Goal: Check status: Check status

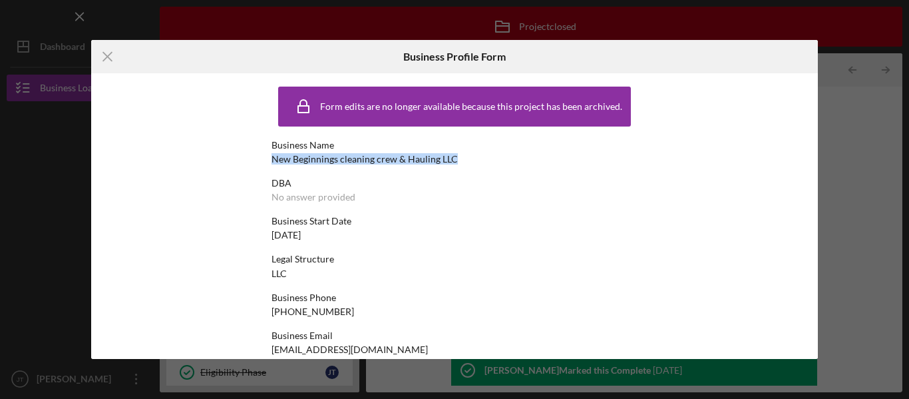
scroll to position [22, 0]
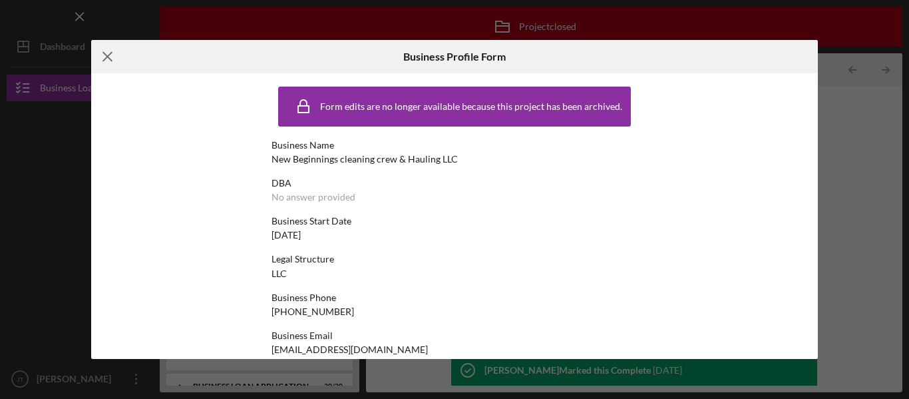
click at [101, 61] on icon "Icon/Menu Close" at bounding box center [107, 56] width 33 height 33
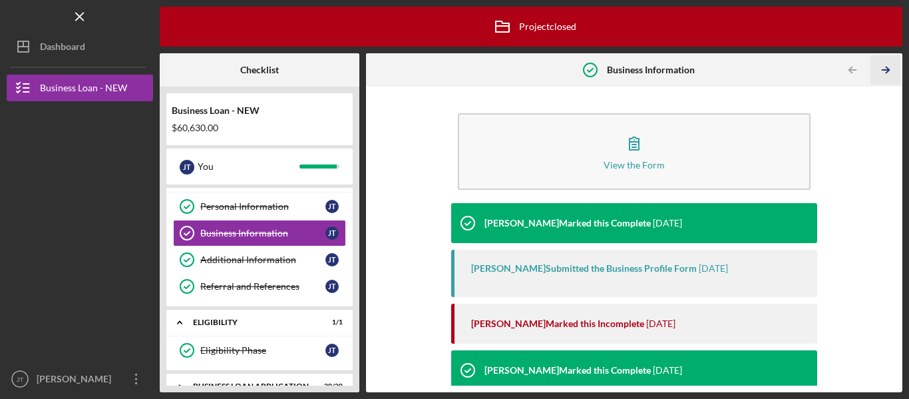
click at [887, 74] on icon "Icon/Table Pagination Arrow" at bounding box center [886, 70] width 30 height 30
click at [887, 74] on div "Icon/Archived Project closed Icon/Info Checklist Business Loan - NEW $60,630.00…" at bounding box center [531, 199] width 743 height 385
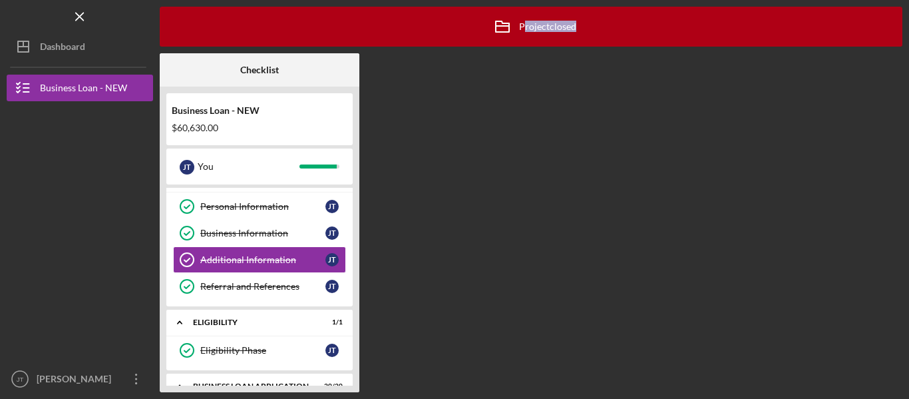
click at [887, 74] on div "Icon/Archived Project closed Icon/Info Checklist Business Loan - NEW $60,630.00…" at bounding box center [531, 199] width 743 height 385
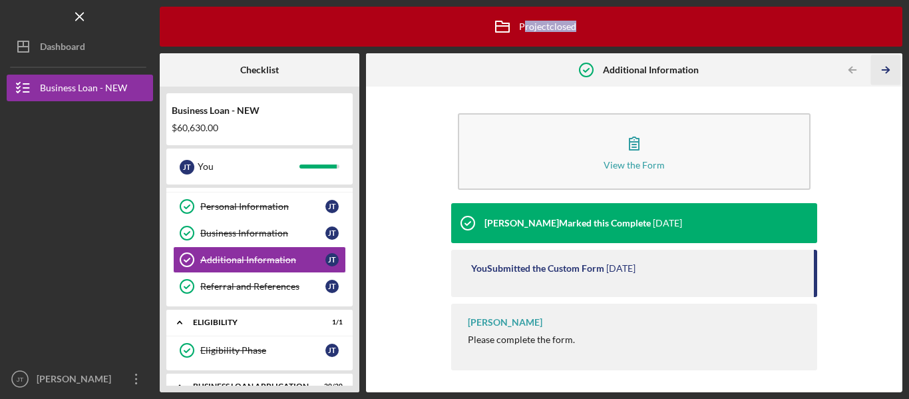
click at [887, 74] on icon "Icon/Table Pagination Arrow" at bounding box center [886, 70] width 30 height 30
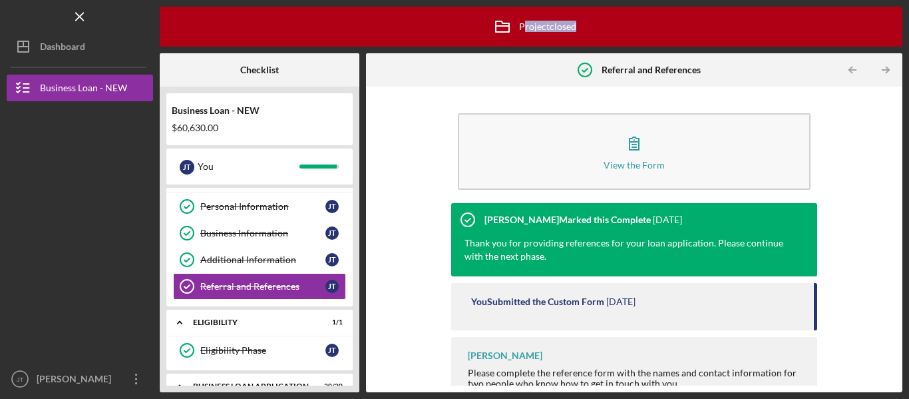
click at [887, 74] on icon "Icon/Table Pagination Arrow" at bounding box center [886, 70] width 30 height 30
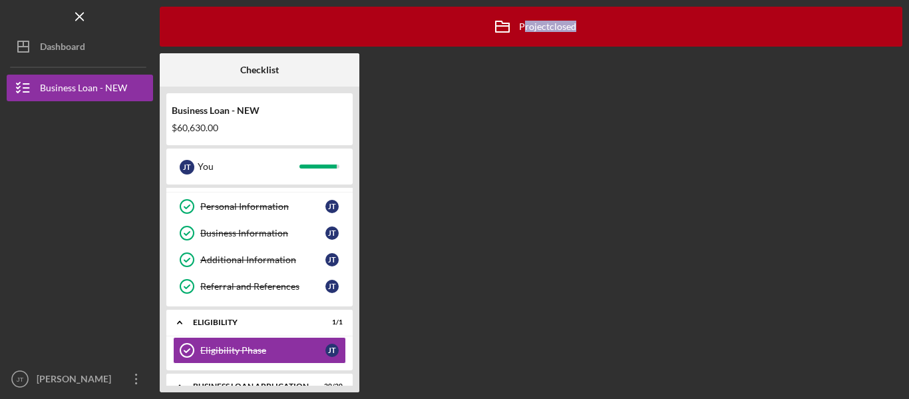
click at [887, 74] on div "Icon/Archived Project closed Icon/Info Checklist Business Loan - NEW $60,630.00…" at bounding box center [531, 199] width 743 height 385
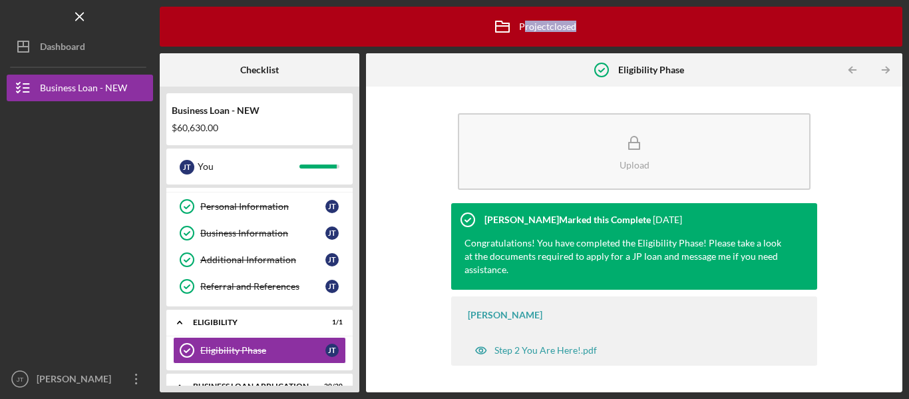
click at [887, 74] on icon "Icon/Table Pagination Arrow" at bounding box center [886, 70] width 30 height 30
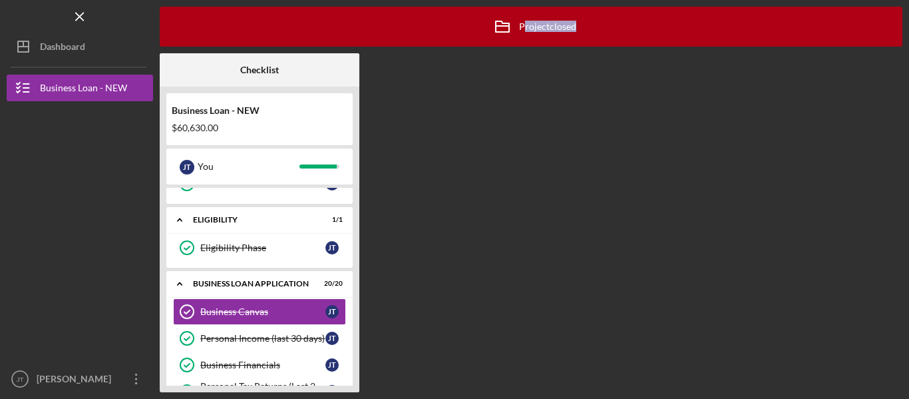
click at [887, 74] on div "Icon/Archived Project closed Icon/Info Checklist Business Loan - NEW $60,630.00…" at bounding box center [531, 199] width 743 height 385
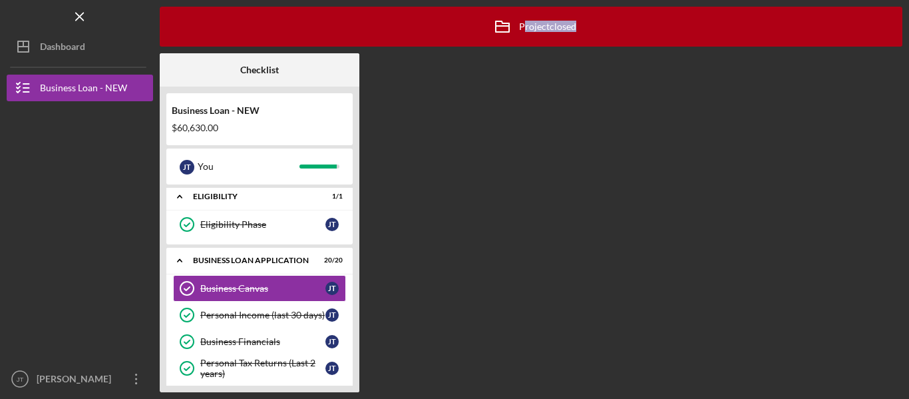
scroll to position [150, 0]
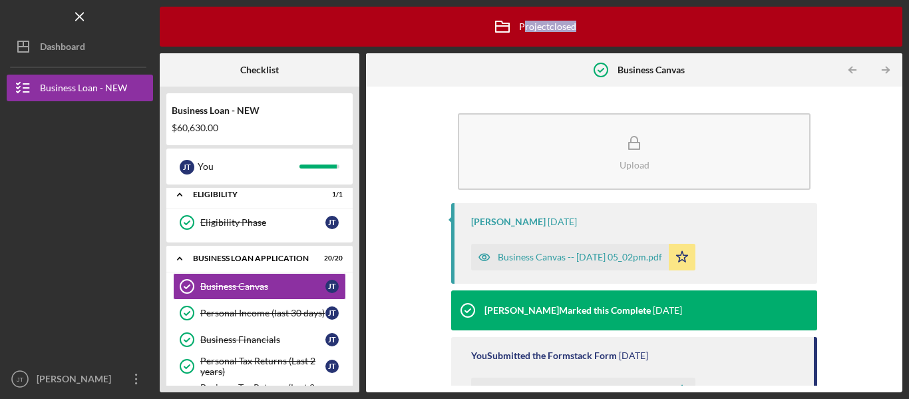
click at [887, 74] on icon "Icon/Table Pagination Arrow" at bounding box center [886, 70] width 30 height 30
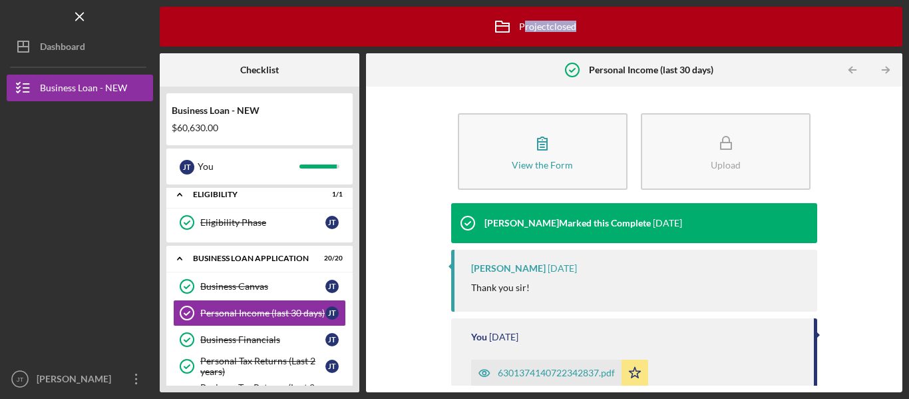
click at [887, 74] on div "Icon/Archived Project closed Icon/Info Checklist Business Loan - NEW $60,630.00…" at bounding box center [531, 199] width 743 height 385
click at [887, 74] on icon "Icon/Table Pagination Arrow" at bounding box center [886, 70] width 30 height 30
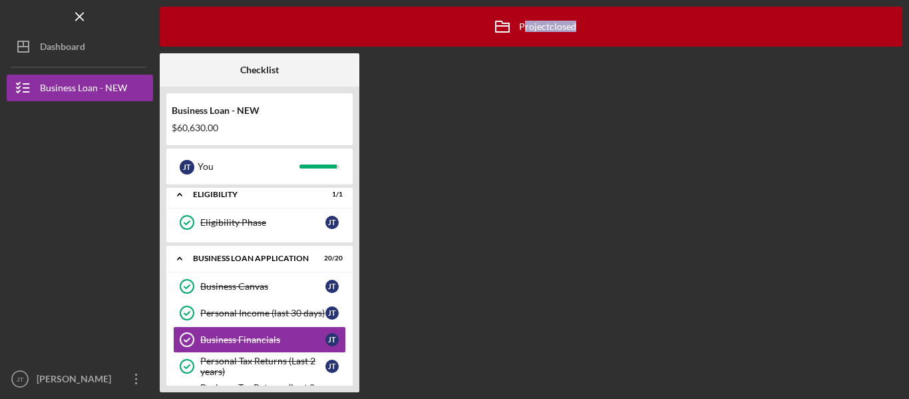
click at [887, 74] on div "Icon/Archived Project closed Icon/Info Checklist Business Loan - NEW $60,630.00…" at bounding box center [531, 199] width 743 height 385
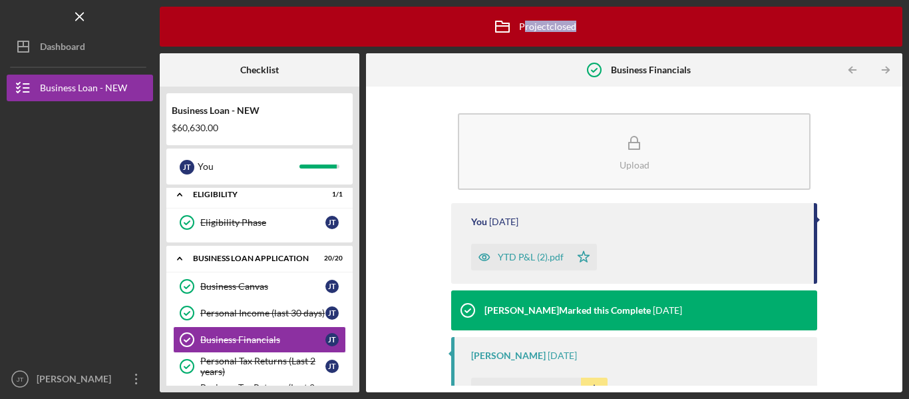
click at [887, 74] on icon "Icon/Table Pagination Arrow" at bounding box center [886, 70] width 30 height 30
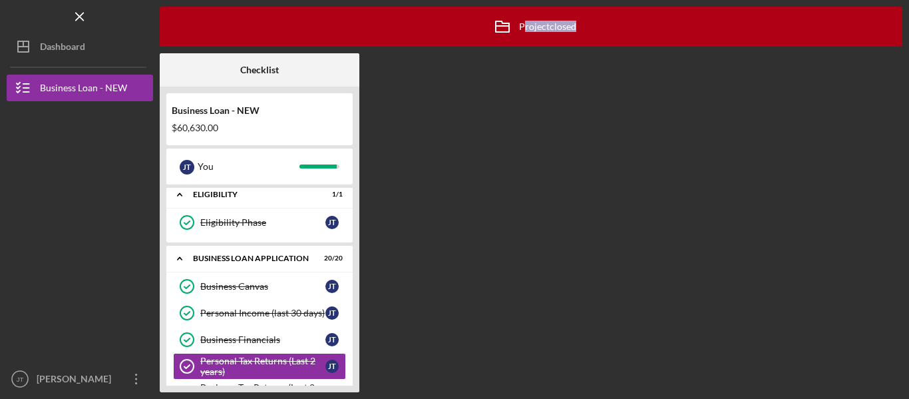
click at [887, 74] on div "Icon/Archived Project closed Icon/Info Checklist Business Loan - NEW $60,630.00…" at bounding box center [531, 199] width 743 height 385
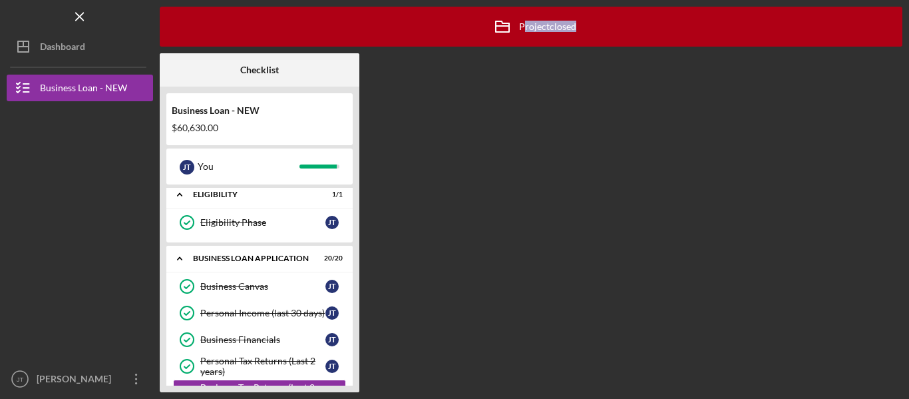
click at [887, 74] on div "Icon/Archived Project closed Icon/Info Checklist Business Loan - NEW $60,630.00…" at bounding box center [531, 199] width 743 height 385
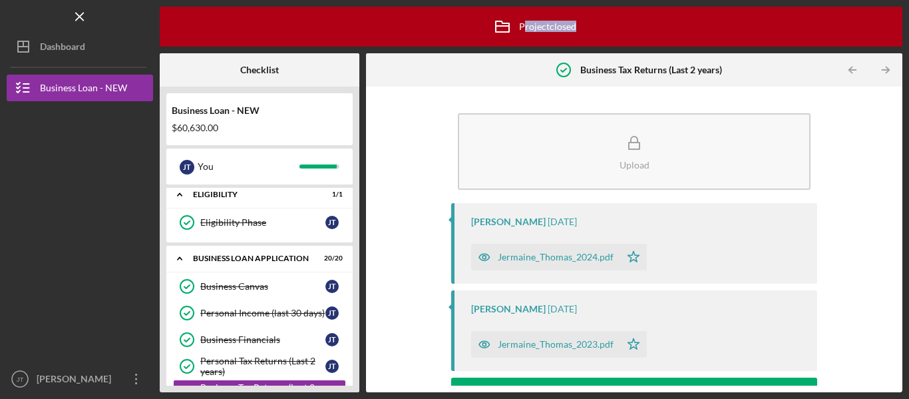
click at [887, 74] on icon "Icon/Table Pagination Arrow" at bounding box center [886, 70] width 30 height 30
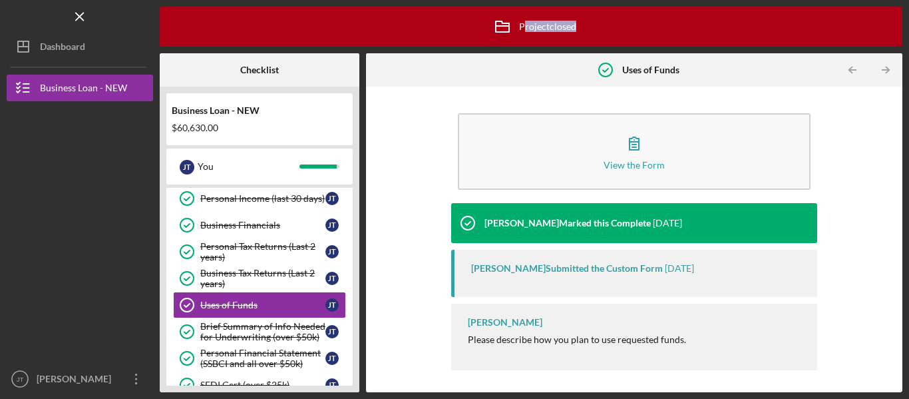
scroll to position [283, 0]
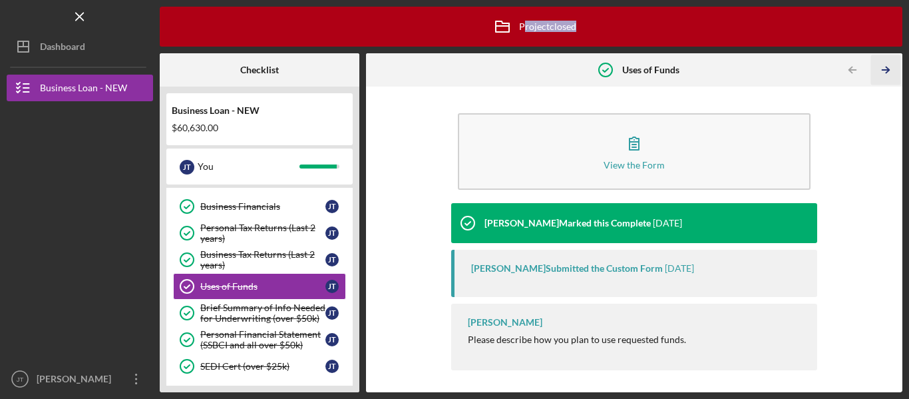
click at [887, 74] on icon "Icon/Table Pagination Arrow" at bounding box center [886, 70] width 30 height 30
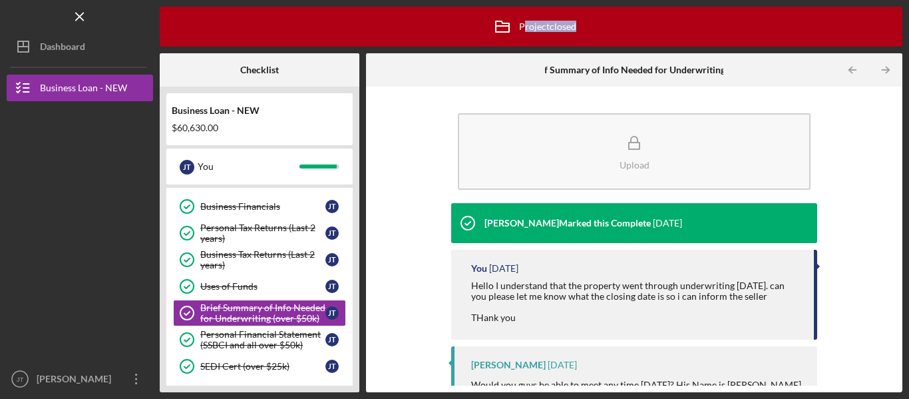
click at [887, 74] on icon "Icon/Table Pagination Arrow" at bounding box center [886, 70] width 30 height 30
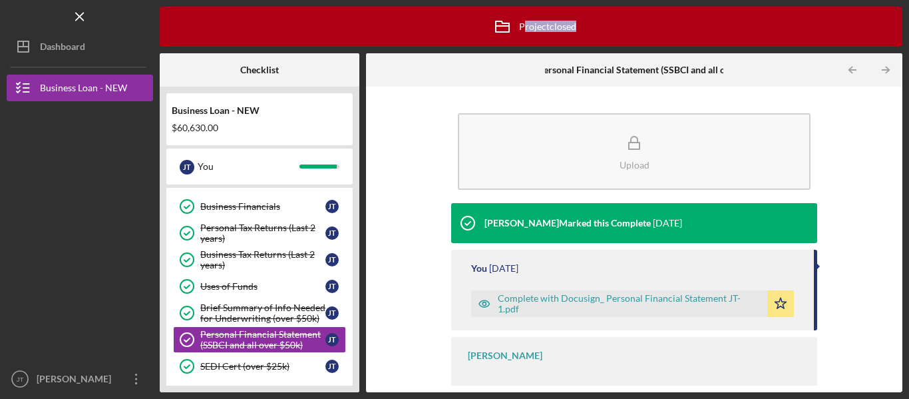
click at [887, 74] on icon "Icon/Table Pagination Arrow" at bounding box center [886, 70] width 30 height 30
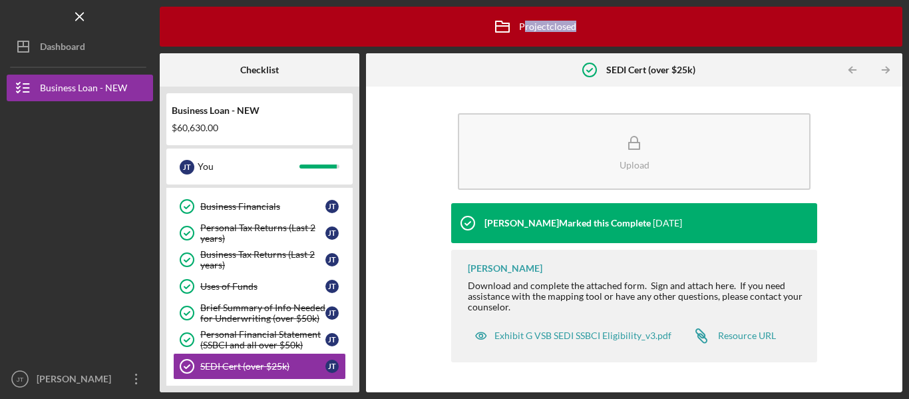
click at [887, 74] on icon "Icon/Table Pagination Arrow" at bounding box center [886, 70] width 30 height 30
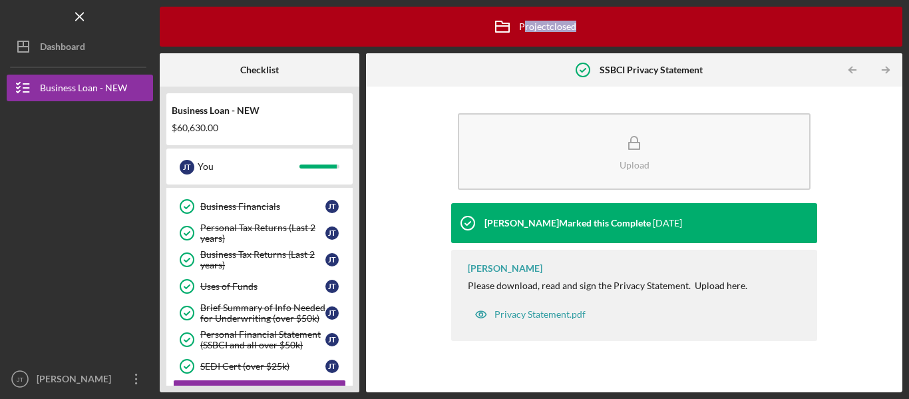
click at [887, 74] on icon "Icon/Table Pagination Arrow" at bounding box center [886, 70] width 30 height 30
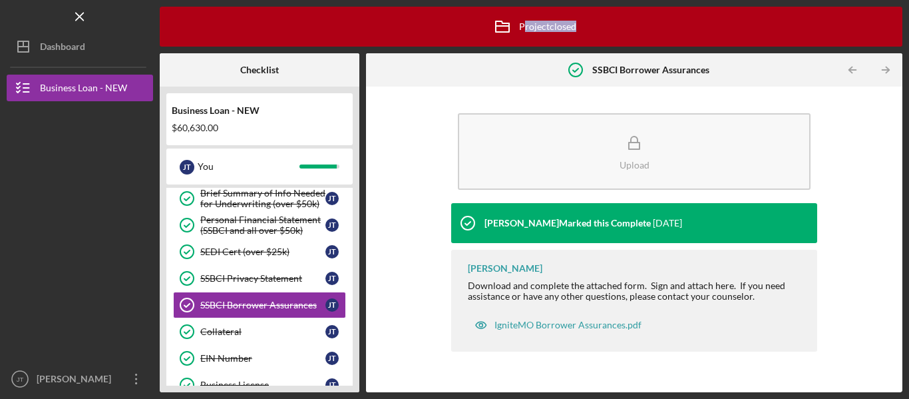
scroll to position [416, 0]
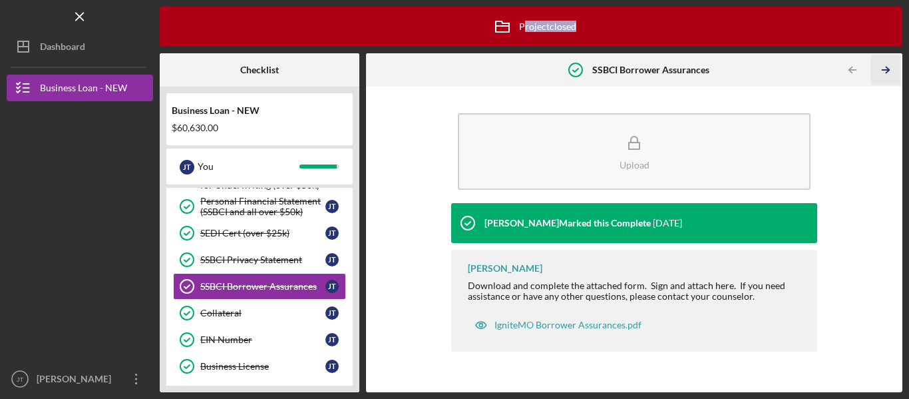
click at [887, 74] on icon "Icon/Table Pagination Arrow" at bounding box center [886, 70] width 30 height 30
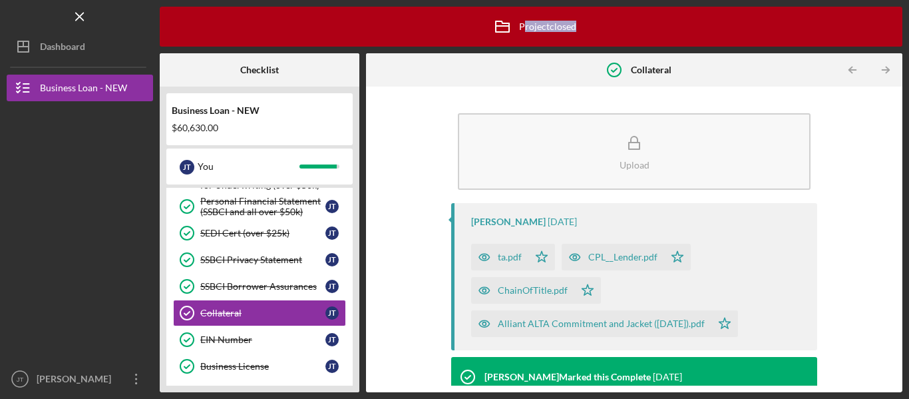
click at [887, 74] on icon "Icon/Table Pagination Arrow" at bounding box center [886, 70] width 30 height 30
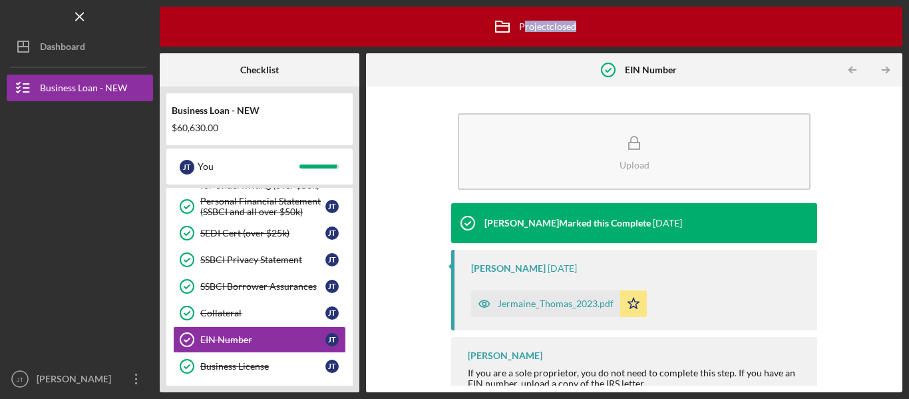
click at [557, 313] on div "Jermaine_Thomas_2023.pdf" at bounding box center [545, 303] width 149 height 27
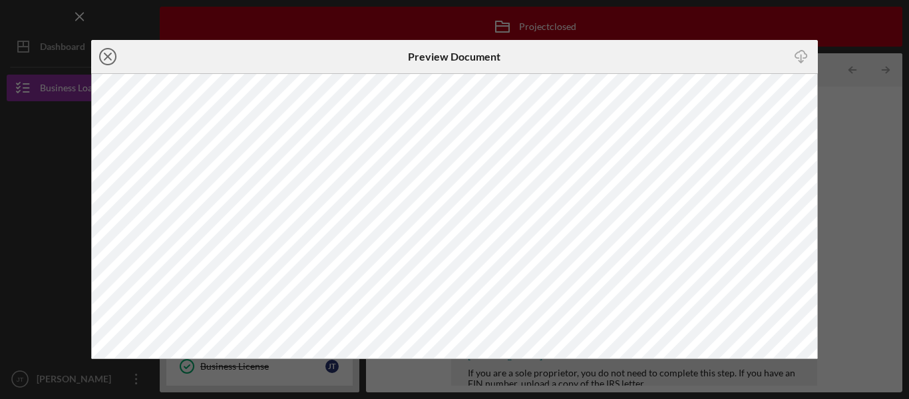
click at [97, 55] on icon "Icon/Close" at bounding box center [107, 56] width 33 height 33
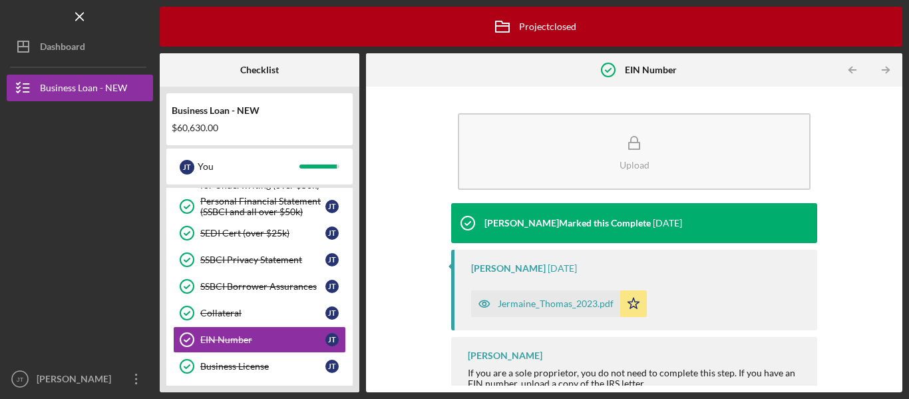
scroll to position [18, 0]
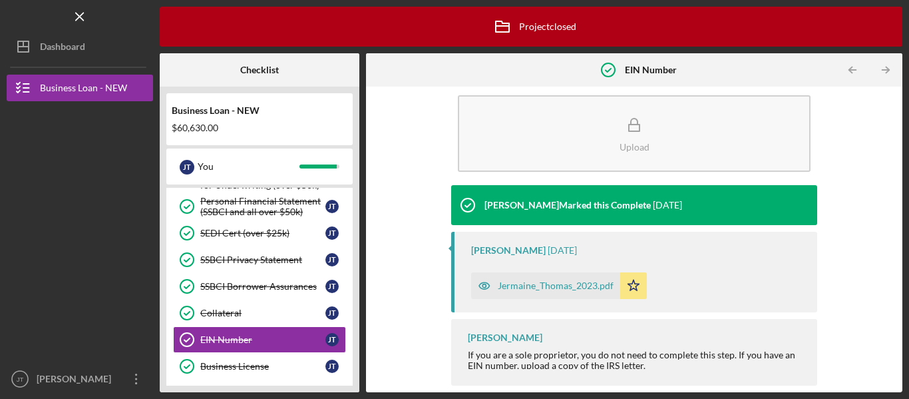
click at [515, 291] on div "Jermaine_Thomas_2023.pdf" at bounding box center [556, 285] width 116 height 11
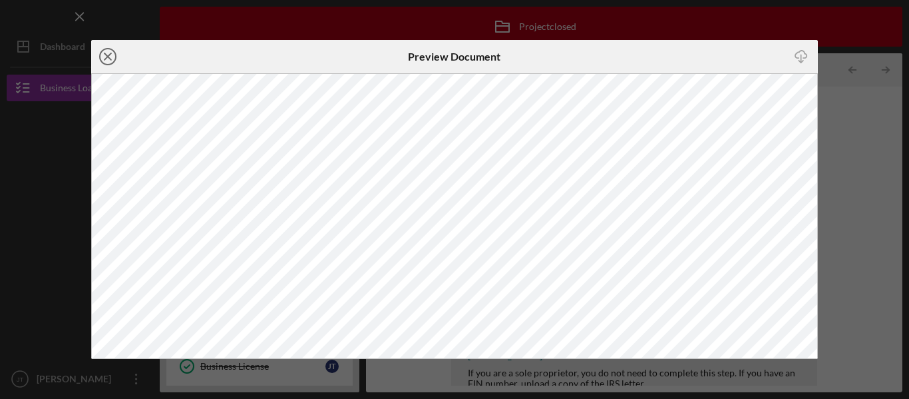
click at [103, 52] on icon "Icon/Close" at bounding box center [107, 56] width 33 height 33
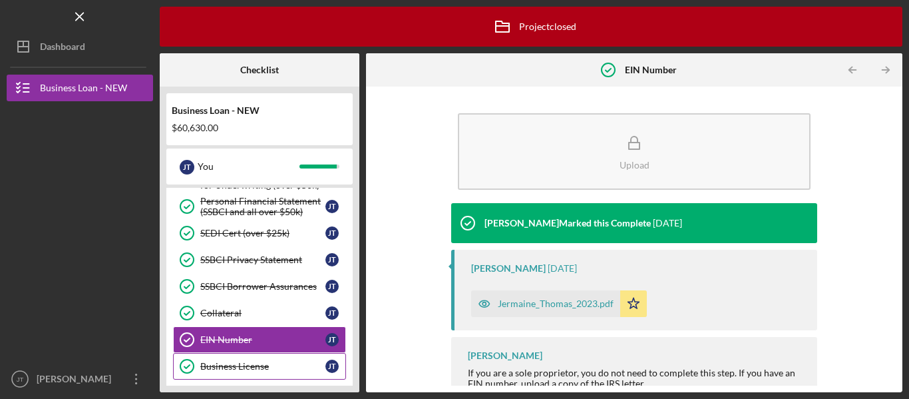
click at [224, 359] on link "Business License Business License [PERSON_NAME]" at bounding box center [259, 366] width 173 height 27
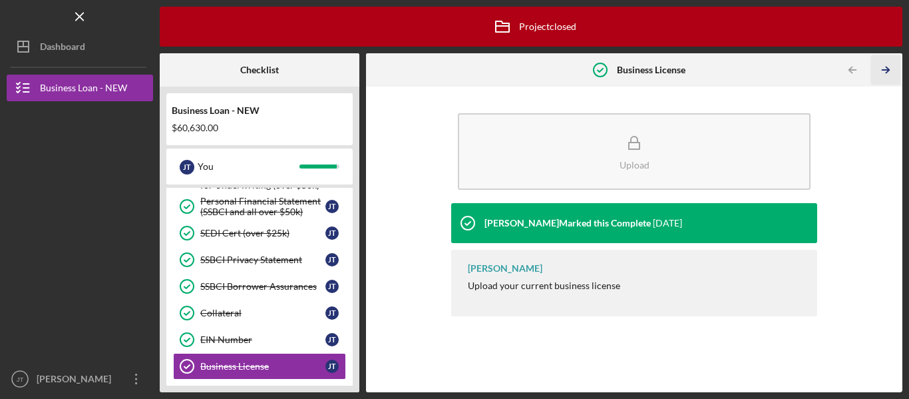
click at [879, 69] on icon "Icon/Table Pagination Arrow" at bounding box center [886, 70] width 30 height 30
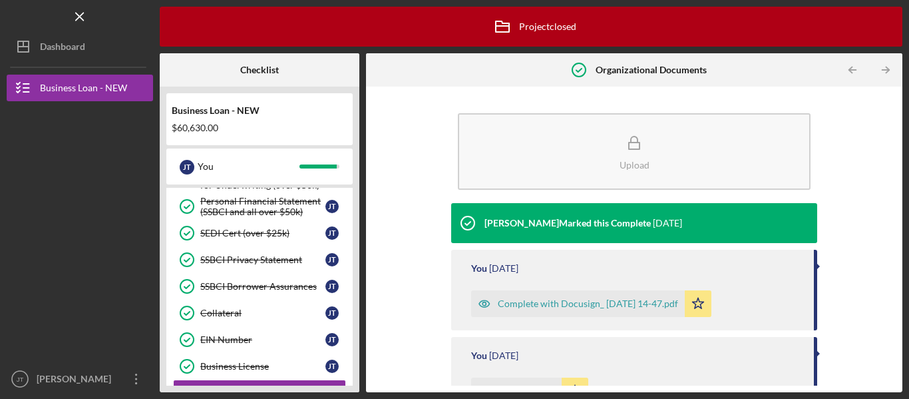
click at [879, 69] on icon "Icon/Table Pagination Arrow" at bounding box center [886, 70] width 30 height 30
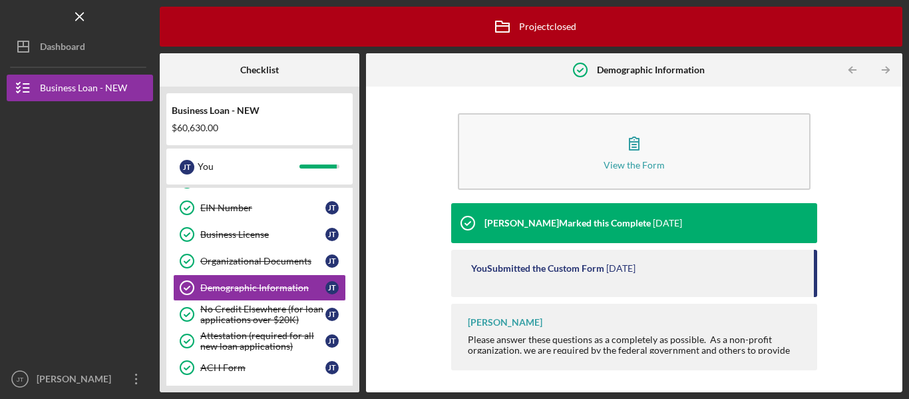
scroll to position [549, 0]
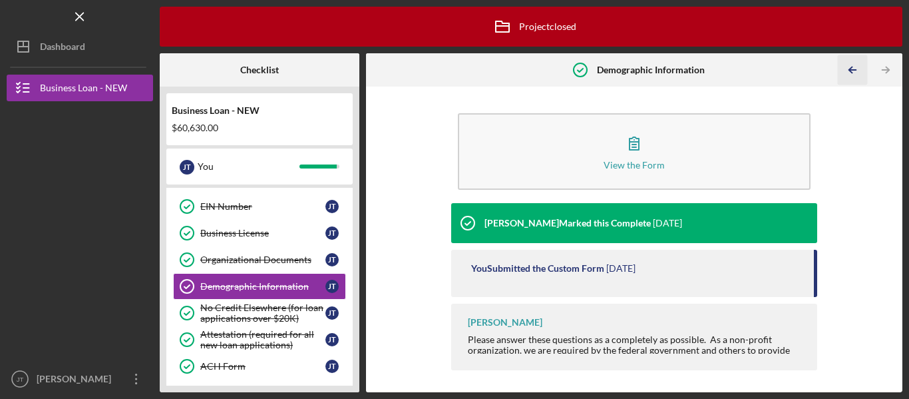
click at [841, 68] on icon "Icon/Table Pagination Arrow" at bounding box center [853, 70] width 30 height 30
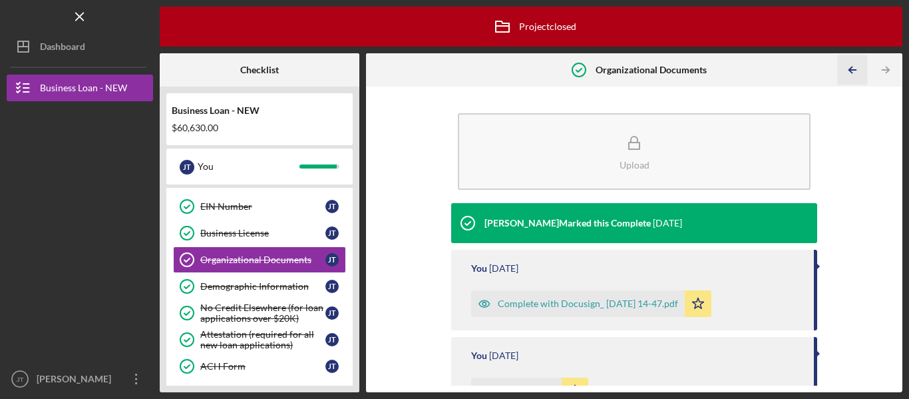
click at [841, 68] on icon "Icon/Table Pagination Arrow" at bounding box center [853, 70] width 30 height 30
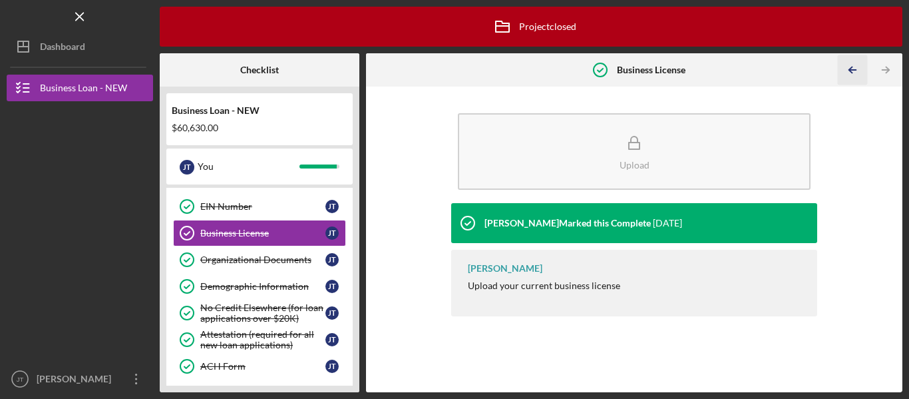
click at [841, 68] on icon "Icon/Table Pagination Arrow" at bounding box center [853, 70] width 30 height 30
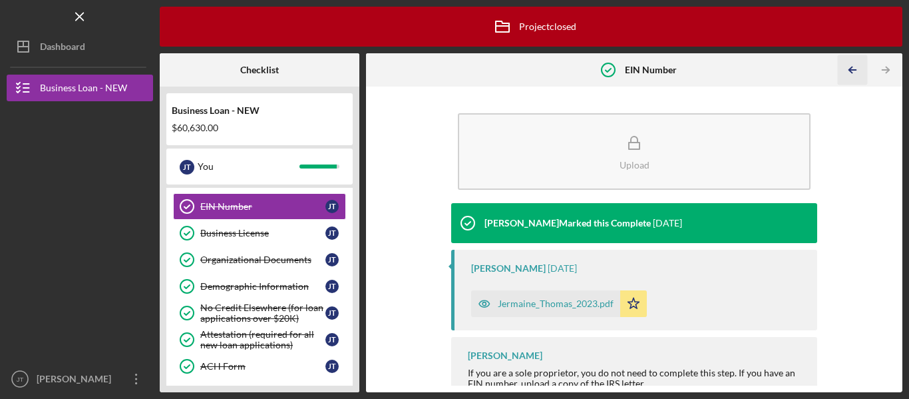
click at [841, 68] on icon "Icon/Table Pagination Arrow" at bounding box center [853, 70] width 30 height 30
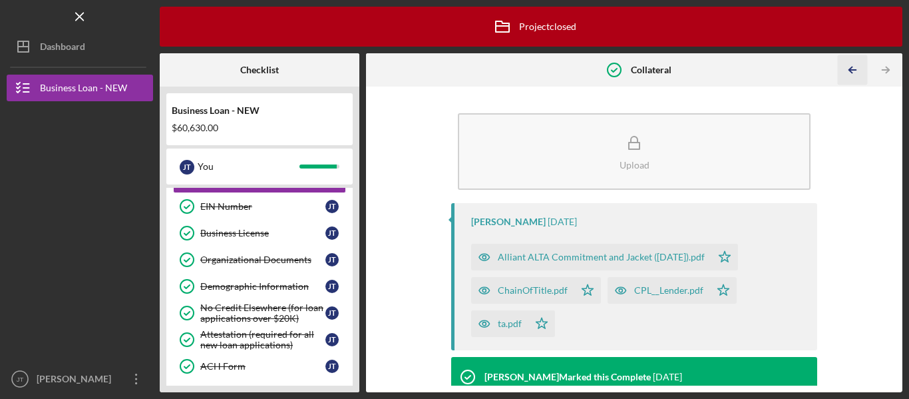
click at [841, 68] on icon "Icon/Table Pagination Arrow" at bounding box center [853, 70] width 30 height 30
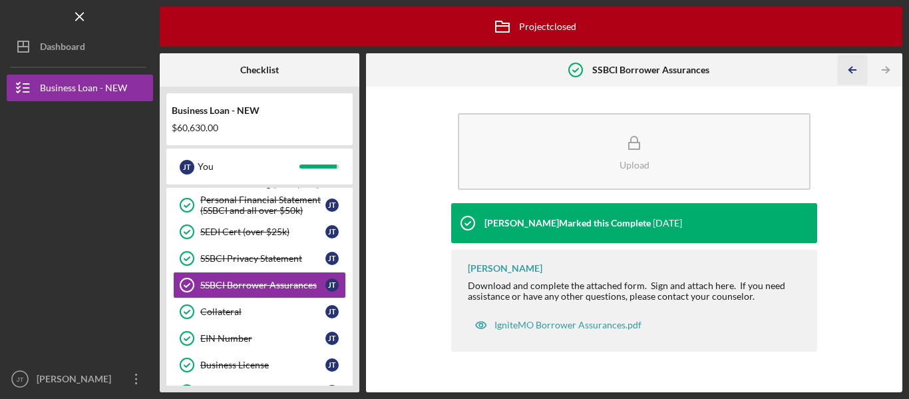
scroll to position [416, 0]
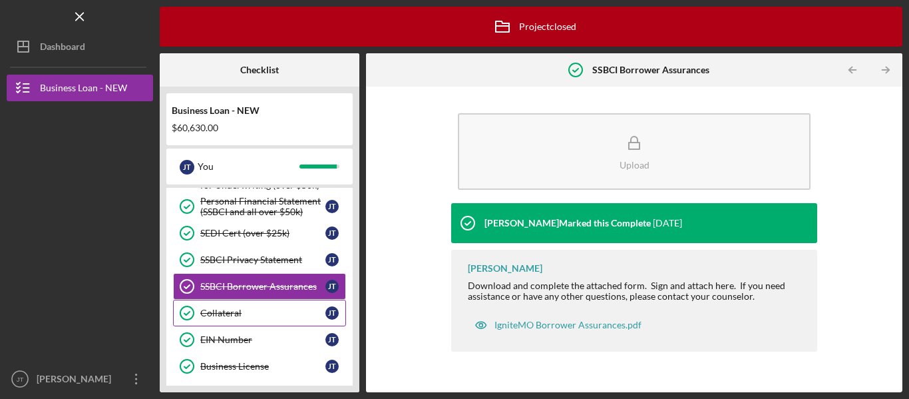
click at [220, 312] on div "Collateral" at bounding box center [262, 313] width 125 height 11
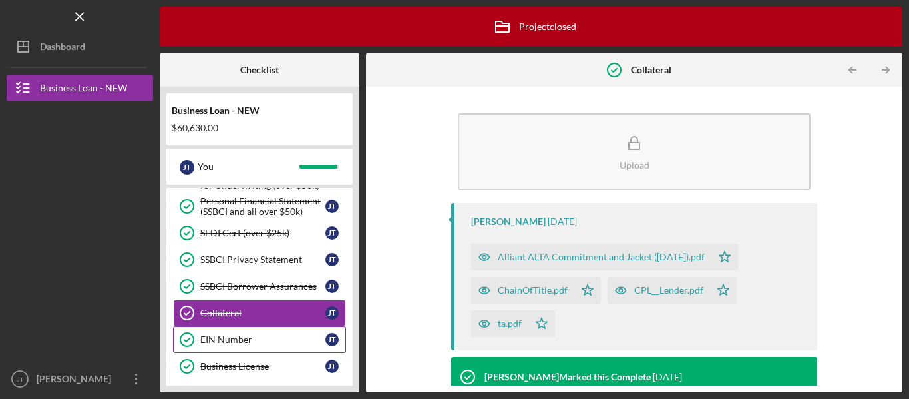
click at [213, 344] on div "EIN Number" at bounding box center [262, 339] width 125 height 11
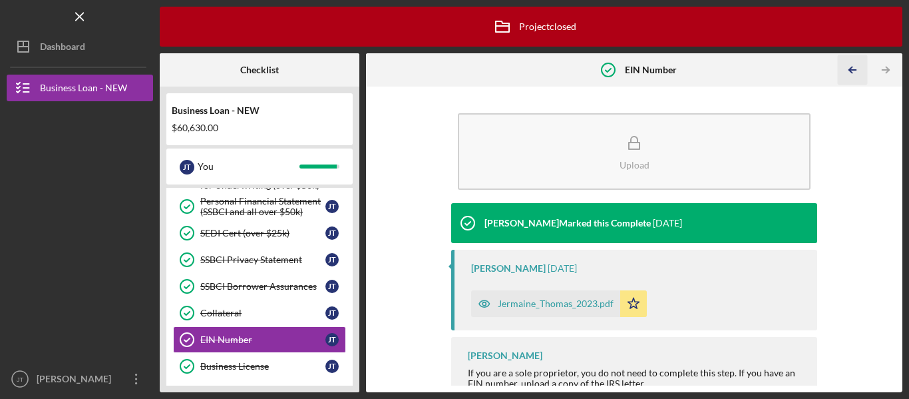
click at [846, 71] on icon "Icon/Table Pagination Arrow" at bounding box center [853, 70] width 30 height 30
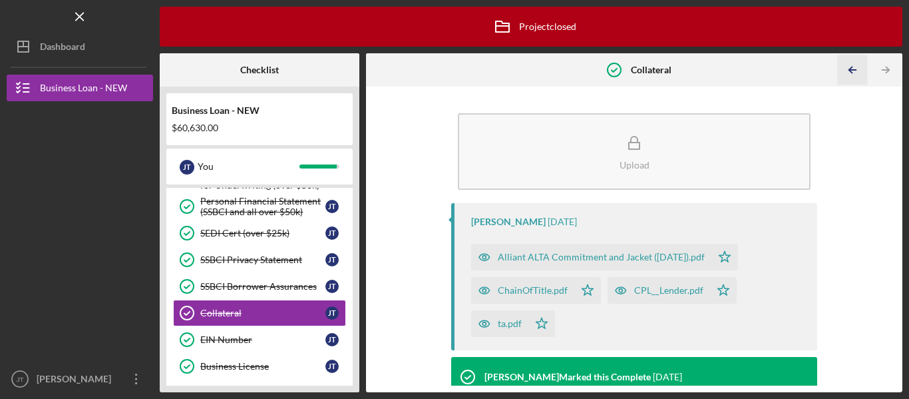
click at [846, 71] on icon "Icon/Table Pagination Arrow" at bounding box center [853, 70] width 30 height 30
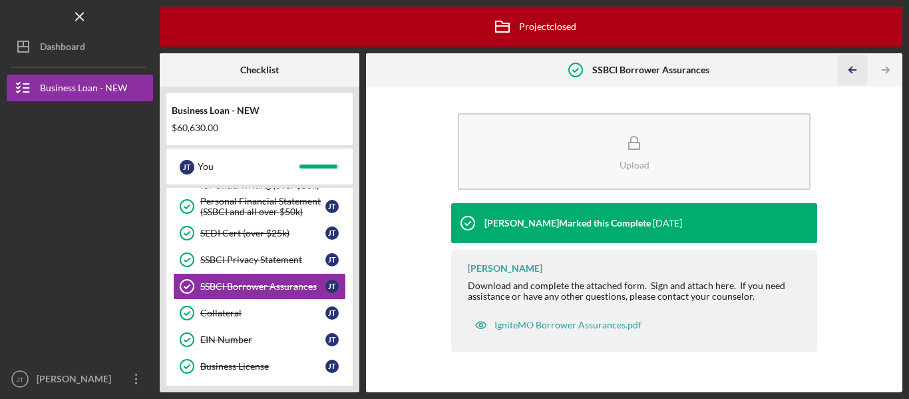
click at [846, 71] on icon "Icon/Table Pagination Arrow" at bounding box center [853, 70] width 30 height 30
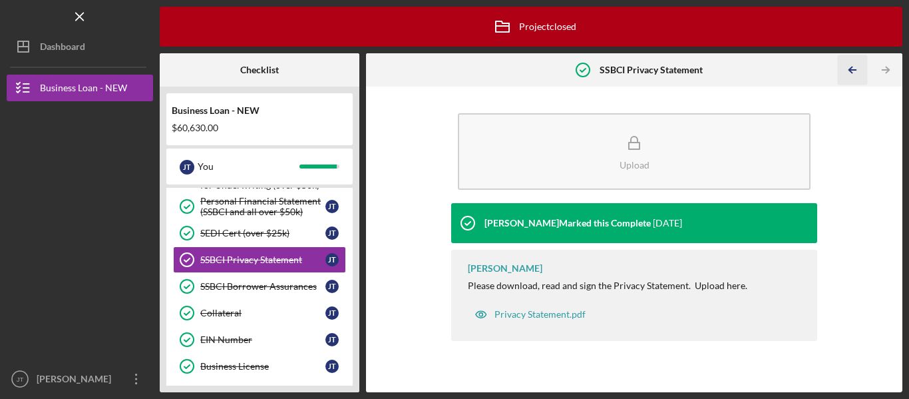
click at [846, 71] on icon "Icon/Table Pagination Arrow" at bounding box center [853, 70] width 30 height 30
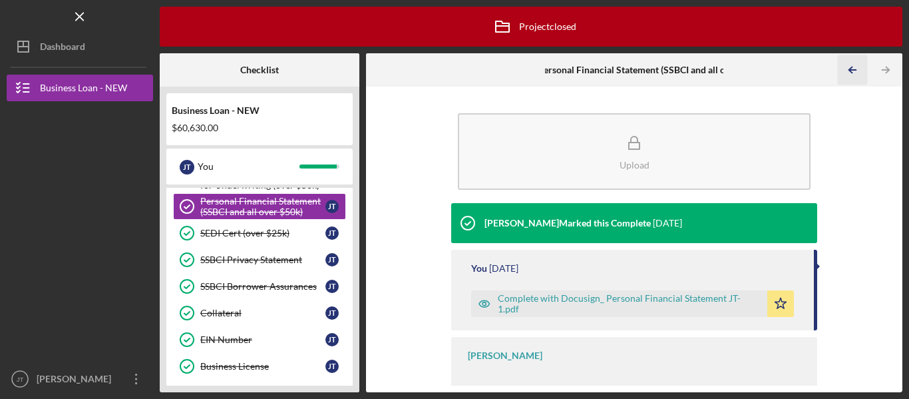
click at [846, 71] on icon "Icon/Table Pagination Arrow" at bounding box center [853, 70] width 30 height 30
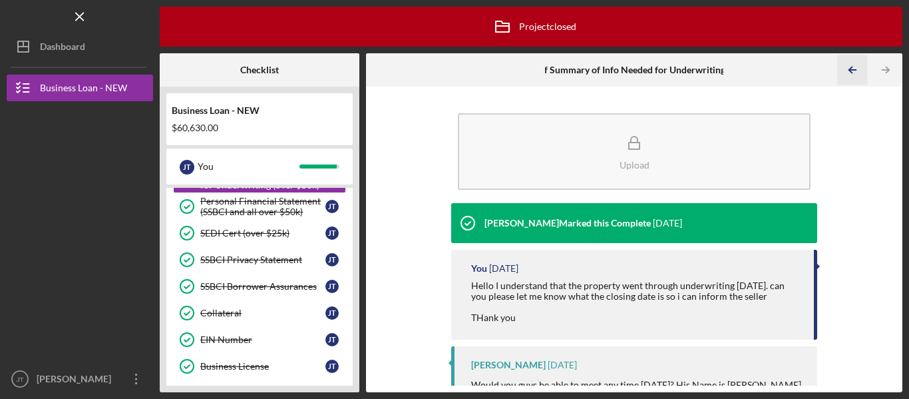
click at [846, 71] on icon "Icon/Table Pagination Arrow" at bounding box center [853, 70] width 30 height 30
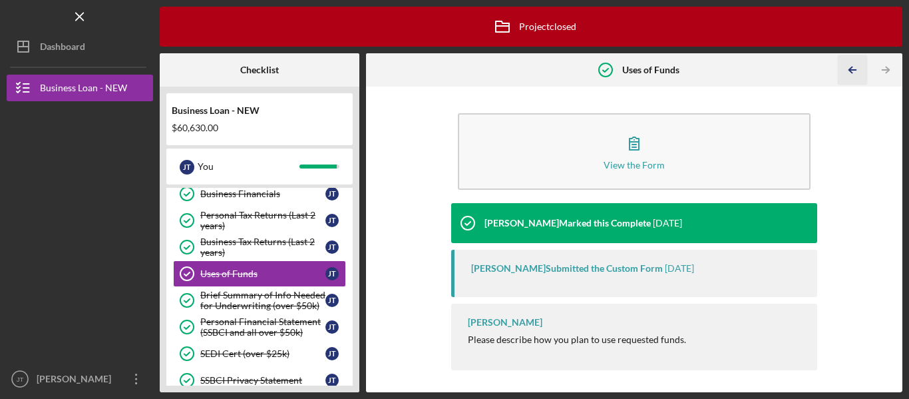
click at [846, 71] on icon "Icon/Table Pagination Arrow" at bounding box center [853, 70] width 30 height 30
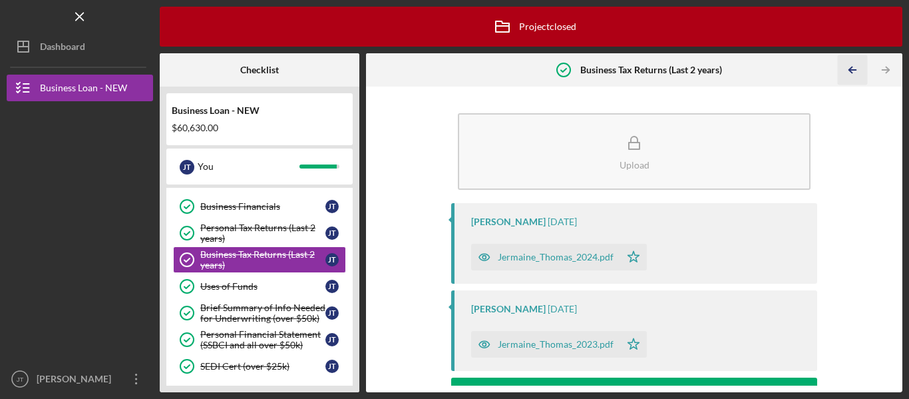
click at [846, 71] on icon "Icon/Table Pagination Arrow" at bounding box center [853, 70] width 30 height 30
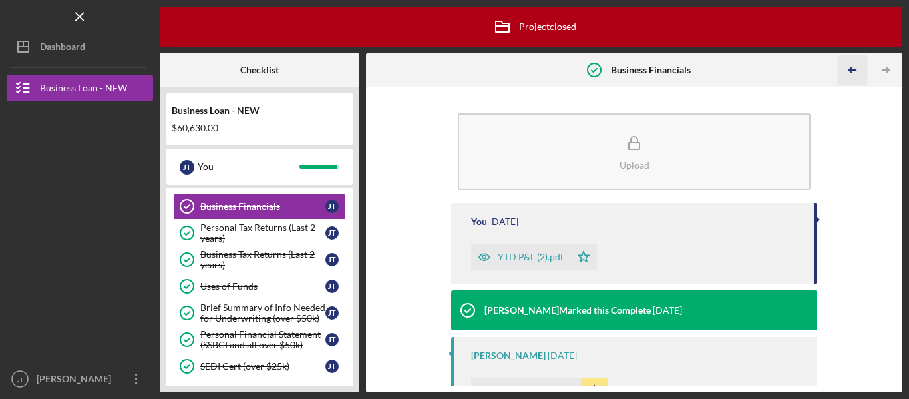
click at [846, 71] on icon "Icon/Table Pagination Arrow" at bounding box center [853, 70] width 30 height 30
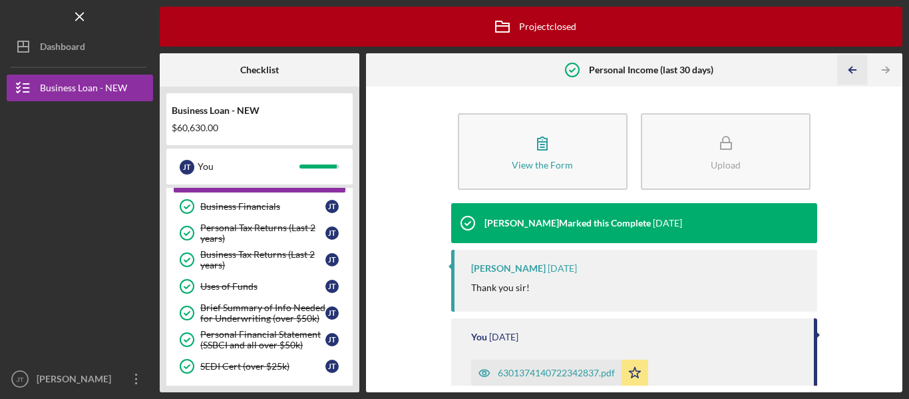
click at [846, 71] on icon "Icon/Table Pagination Arrow" at bounding box center [853, 70] width 30 height 30
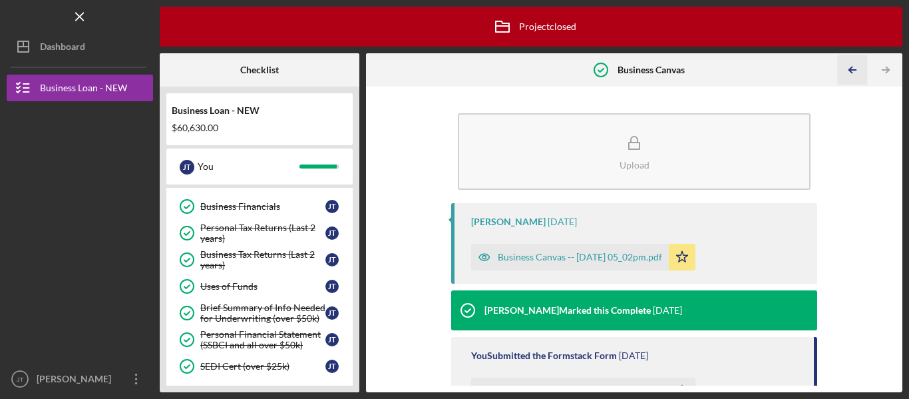
click at [846, 71] on icon "Icon/Table Pagination Arrow" at bounding box center [853, 70] width 30 height 30
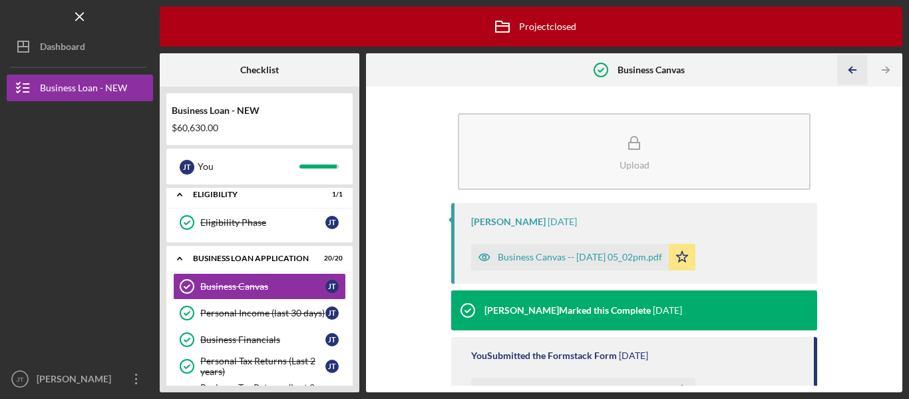
click at [846, 71] on icon "Icon/Table Pagination Arrow" at bounding box center [853, 70] width 30 height 30
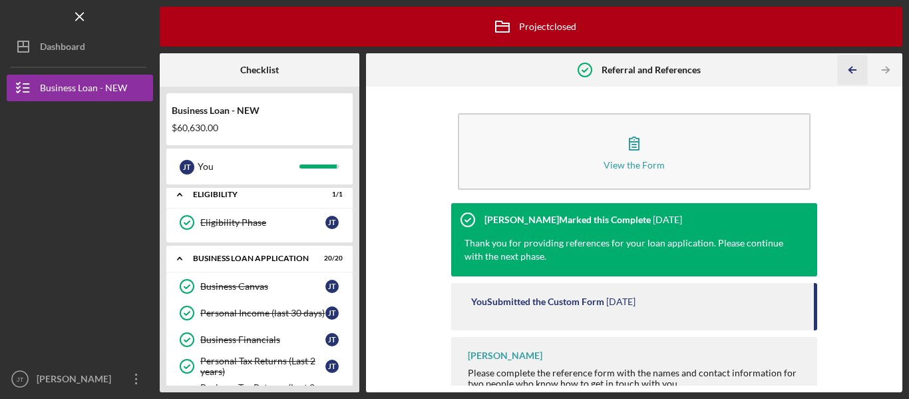
click at [846, 71] on icon "Icon/Table Pagination Arrow" at bounding box center [853, 70] width 30 height 30
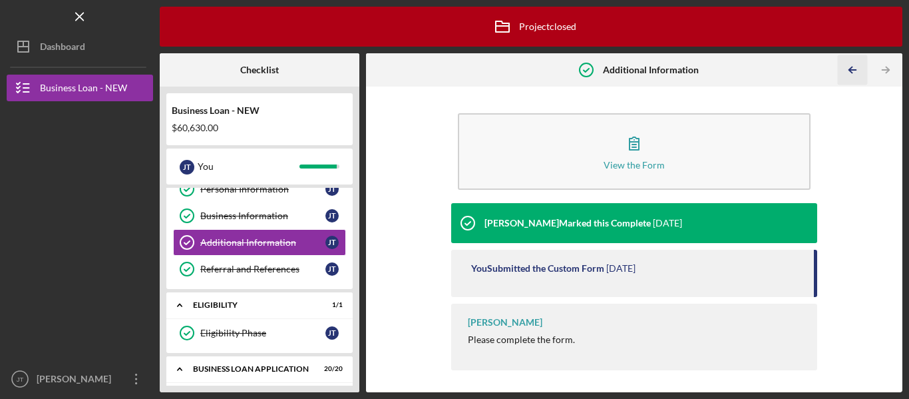
scroll to position [22, 0]
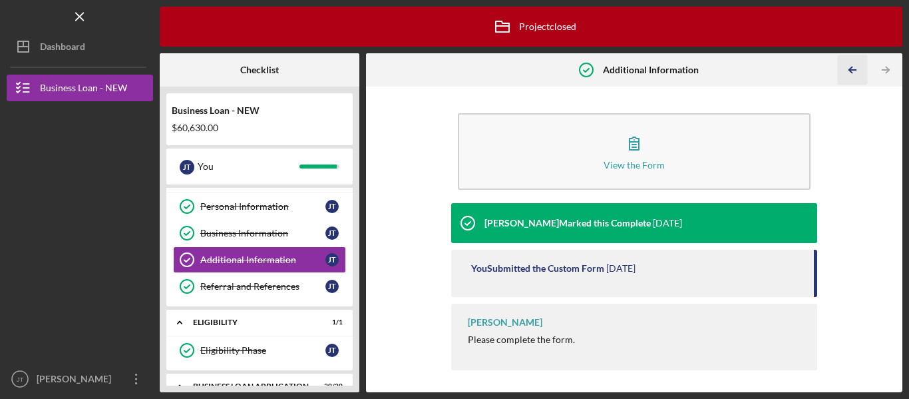
click at [846, 71] on icon "Icon/Table Pagination Arrow" at bounding box center [853, 70] width 30 height 30
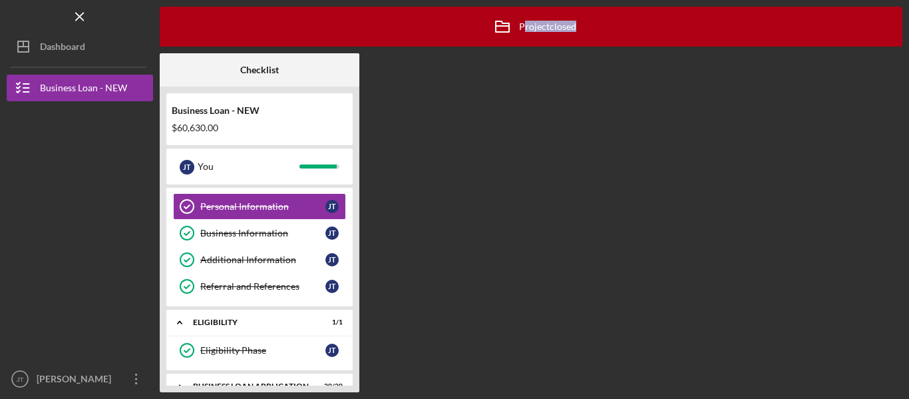
click at [846, 71] on div "Icon/Archived Project closed Icon/Info Checklist Business Loan - NEW $60,630.00…" at bounding box center [531, 199] width 743 height 385
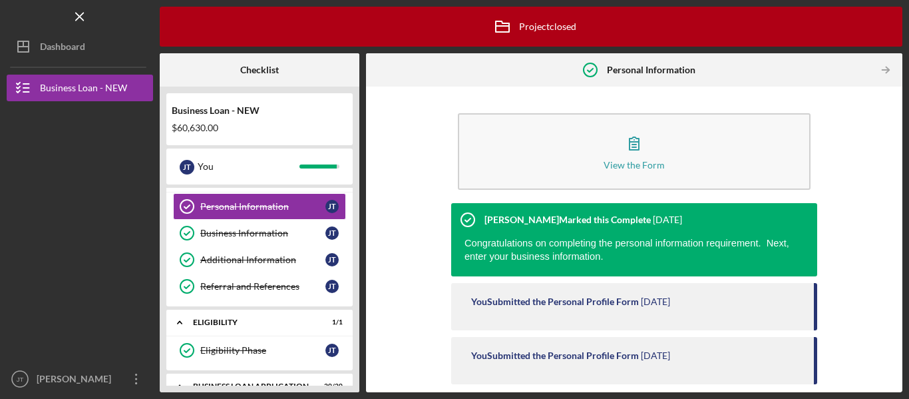
click at [846, 71] on div at bounding box center [856, 70] width 27 height 27
